Goal: Task Accomplishment & Management: Use online tool/utility

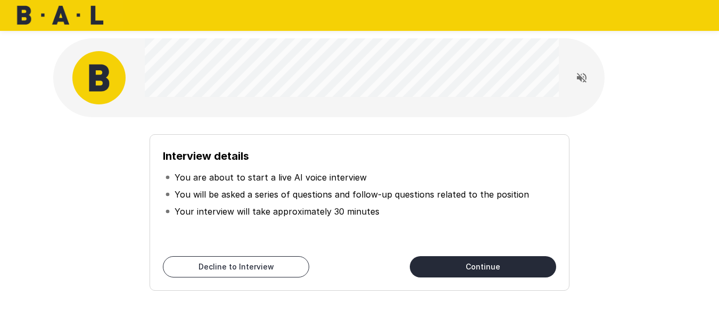
click at [427, 273] on button "Continue" at bounding box center [483, 266] width 146 height 21
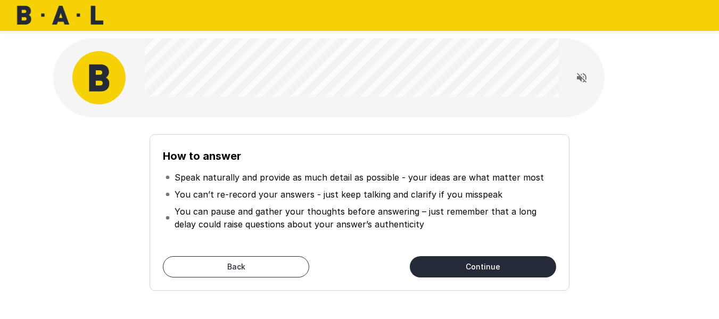
click at [440, 272] on button "Continue" at bounding box center [483, 266] width 146 height 21
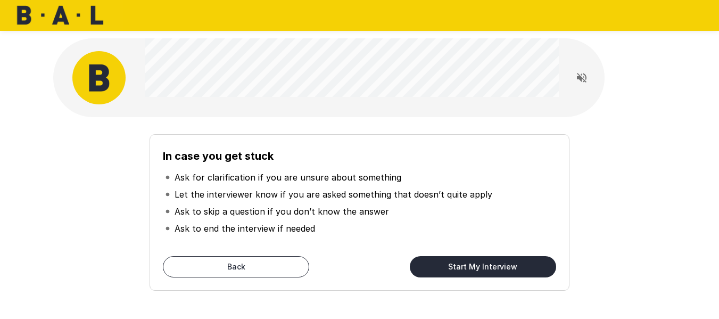
click at [440, 272] on button "Start My Interview" at bounding box center [483, 266] width 146 height 21
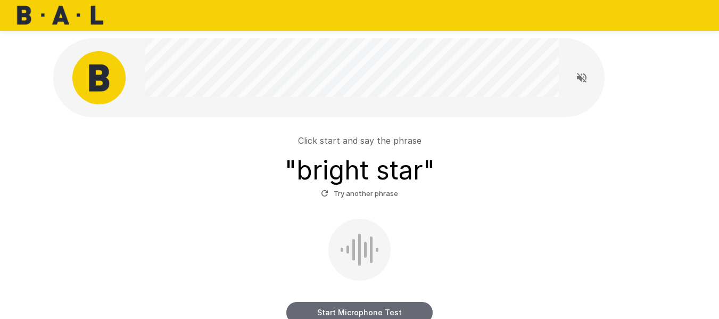
click at [338, 308] on button "Start Microphone Test" at bounding box center [359, 312] width 146 height 21
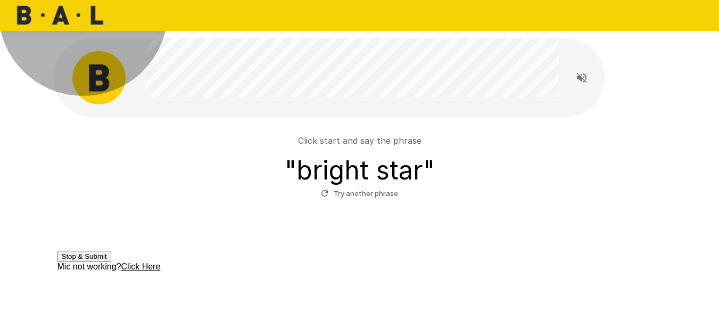
click at [111, 262] on button "Stop & Submit" at bounding box center [84, 256] width 54 height 11
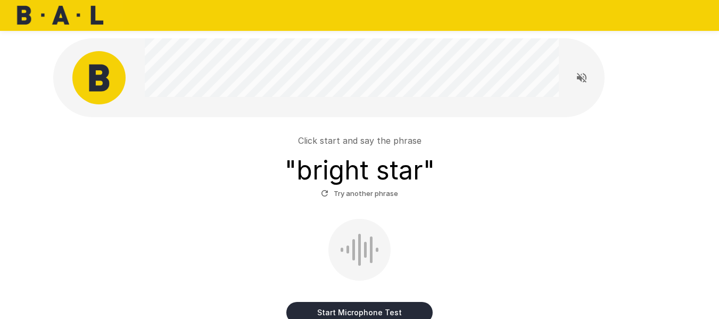
scroll to position [143, 0]
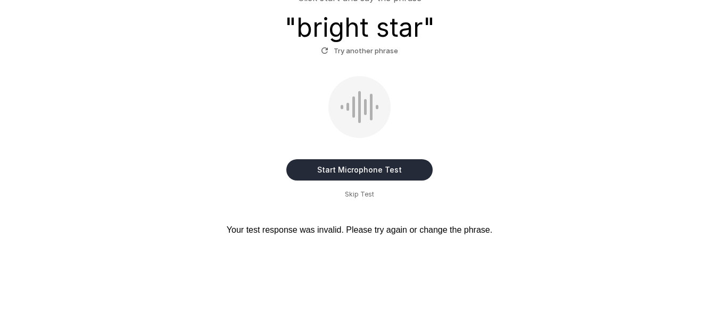
click at [365, 196] on span "Skip Test" at bounding box center [359, 194] width 29 height 11
